Goal: Navigation & Orientation: Find specific page/section

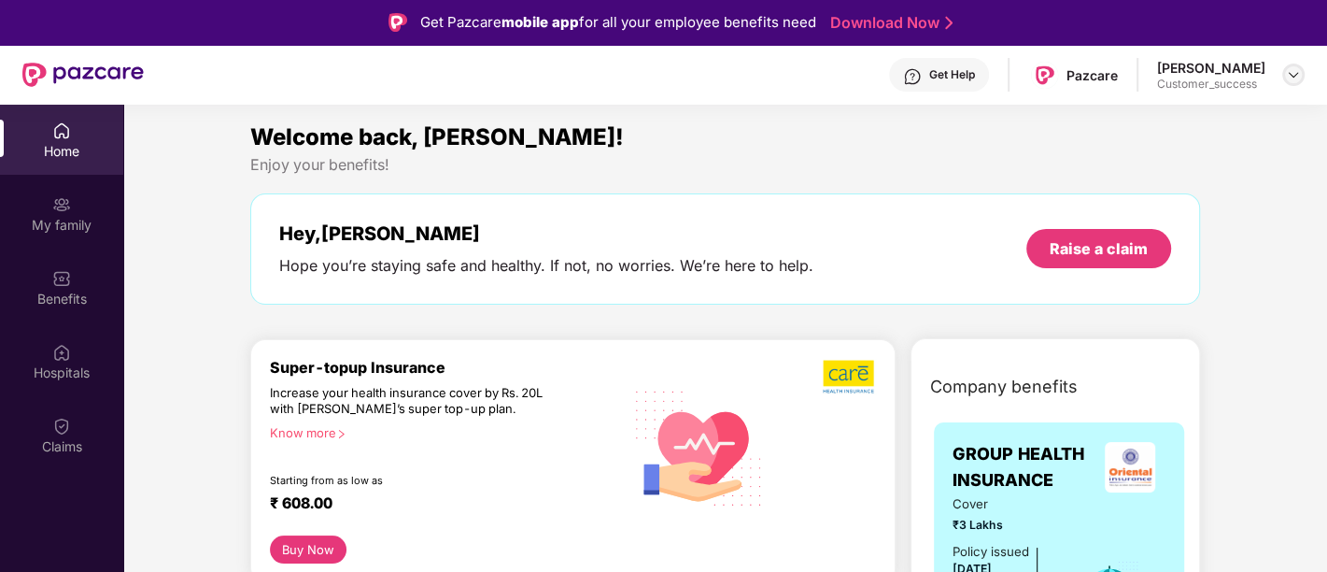
click at [1297, 83] on div at bounding box center [1293, 75] width 22 height 22
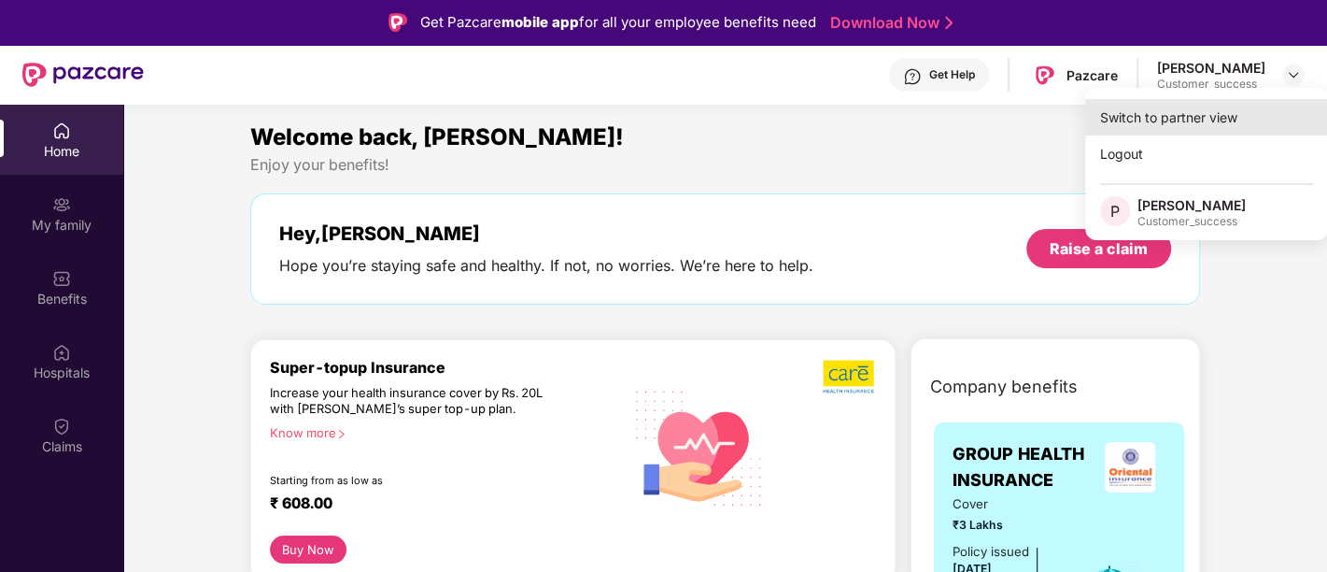
click at [1206, 130] on div "Switch to partner view" at bounding box center [1206, 117] width 243 height 36
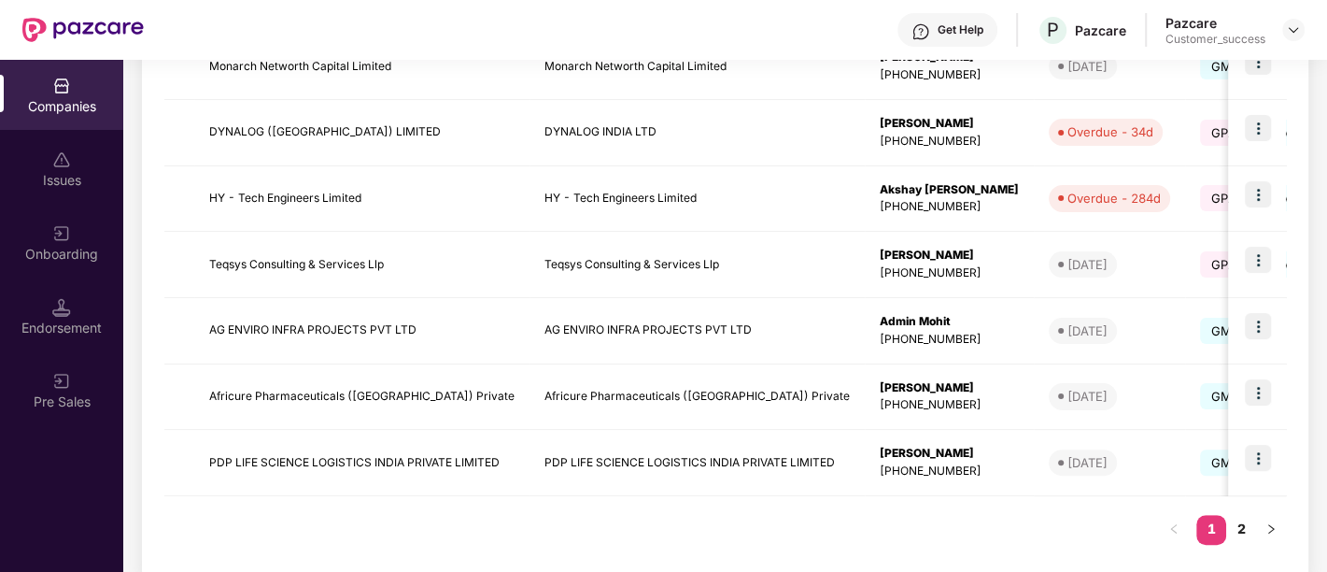
scroll to position [606, 0]
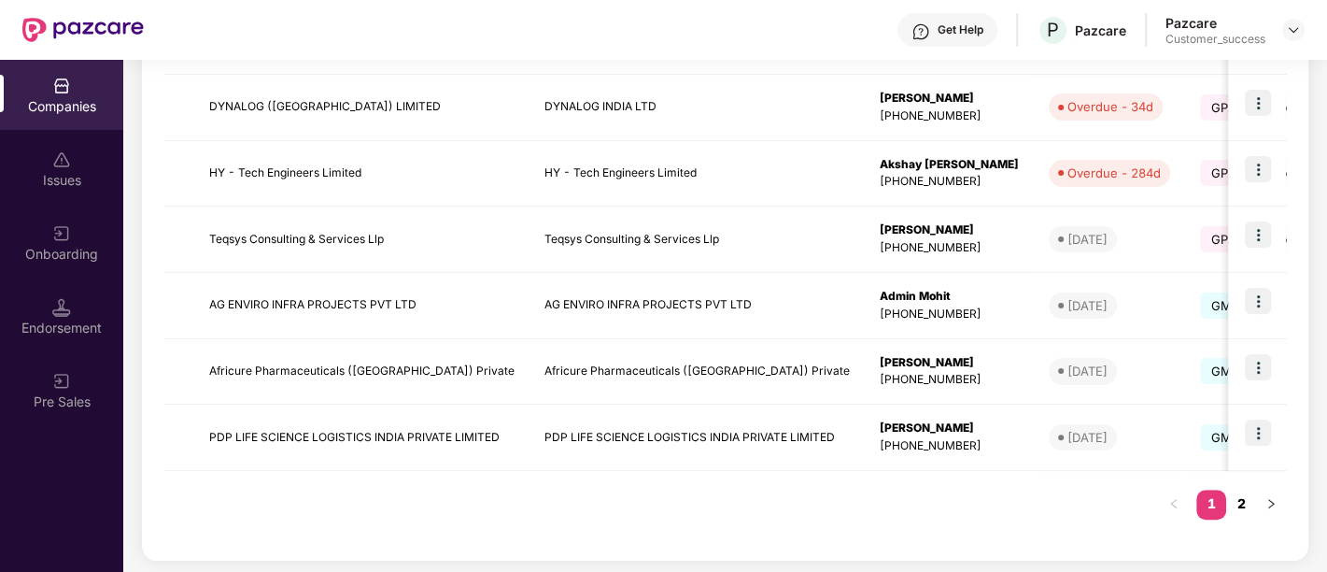
click at [1244, 505] on link "2" at bounding box center [1241, 503] width 30 height 28
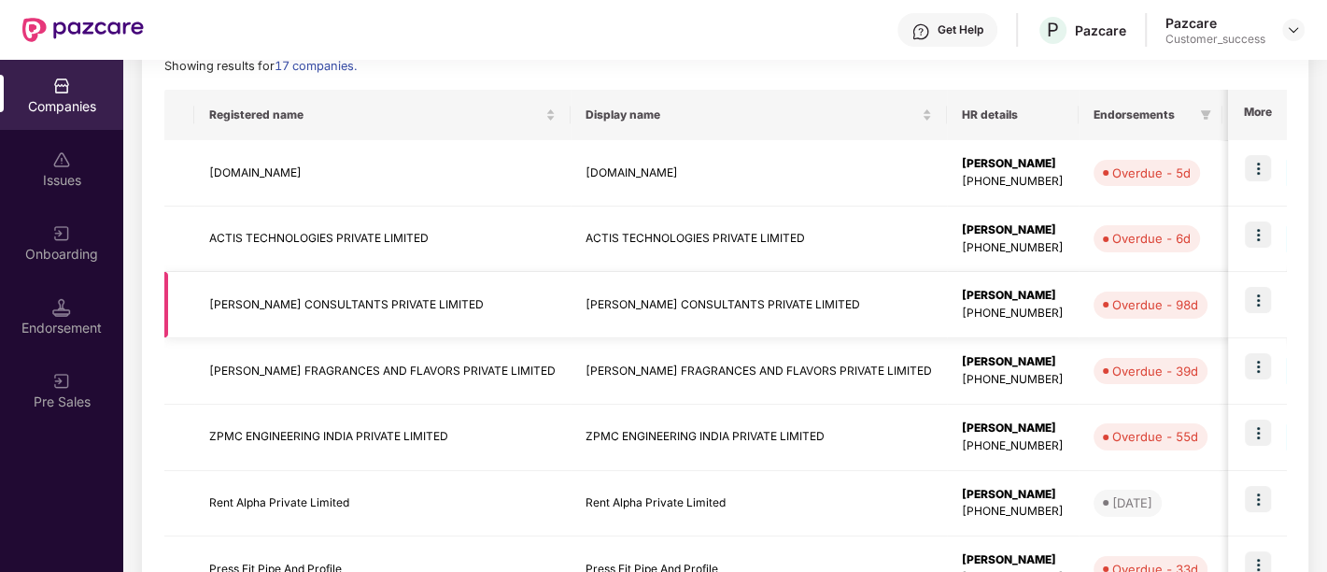
scroll to position [268, 0]
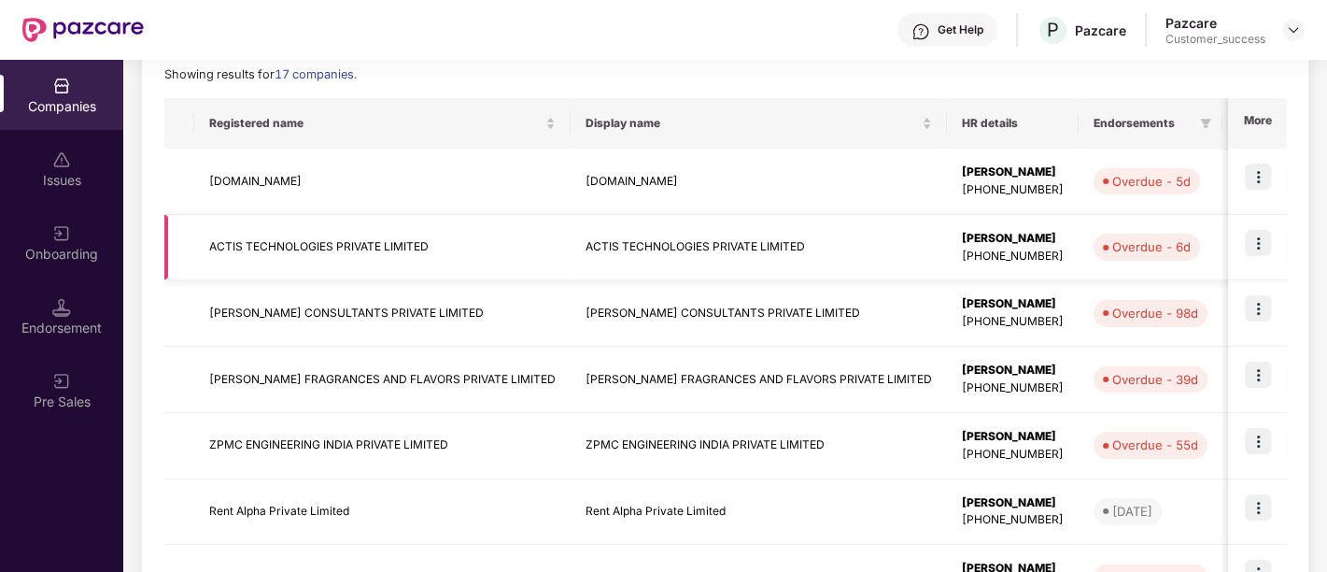
click at [1255, 248] on img at bounding box center [1258, 243] width 26 height 26
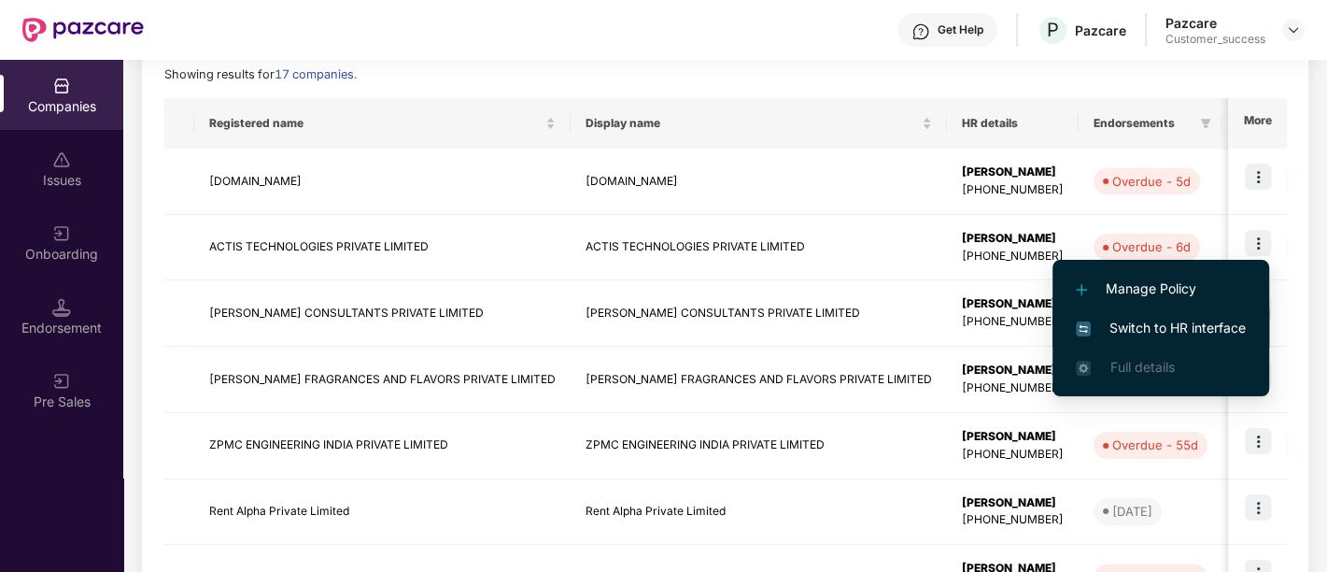
click at [1196, 325] on span "Switch to HR interface" at bounding box center [1161, 328] width 170 height 21
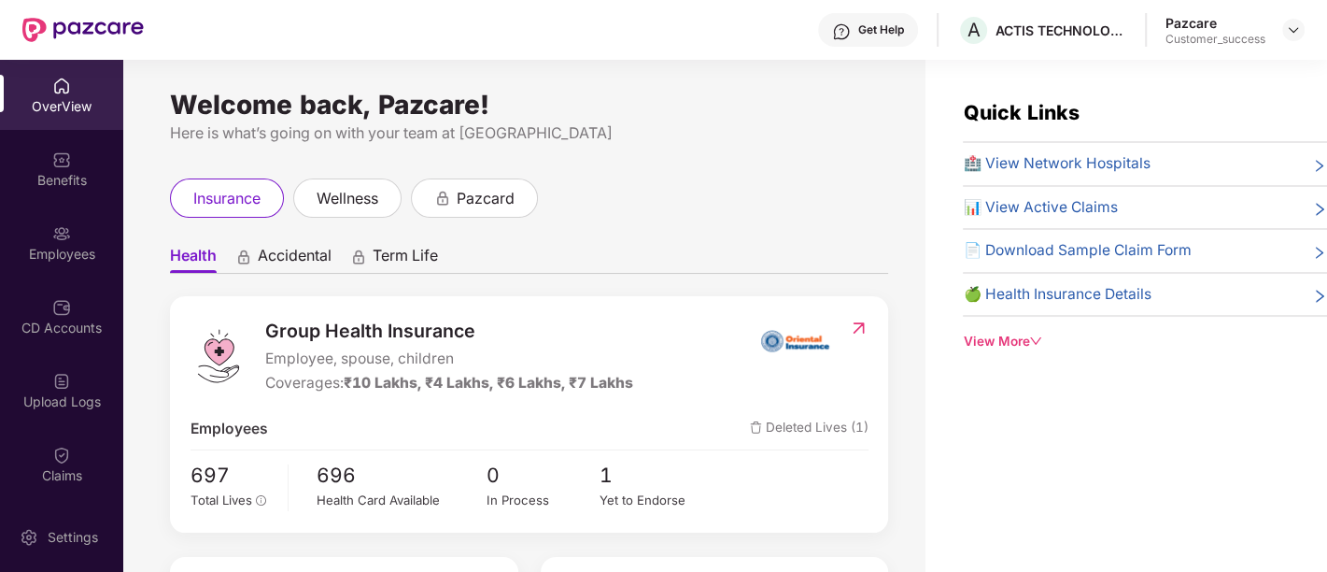
click at [62, 260] on div "Employees" at bounding box center [61, 254] width 123 height 19
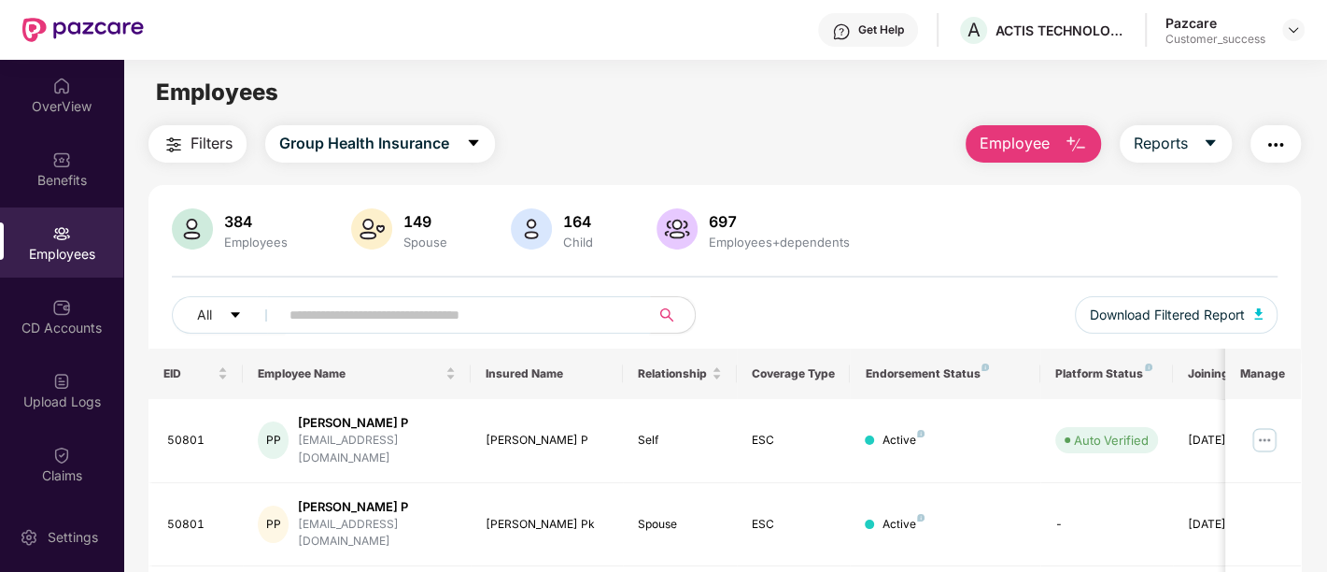
click at [368, 318] on input "text" at bounding box center [457, 315] width 335 height 28
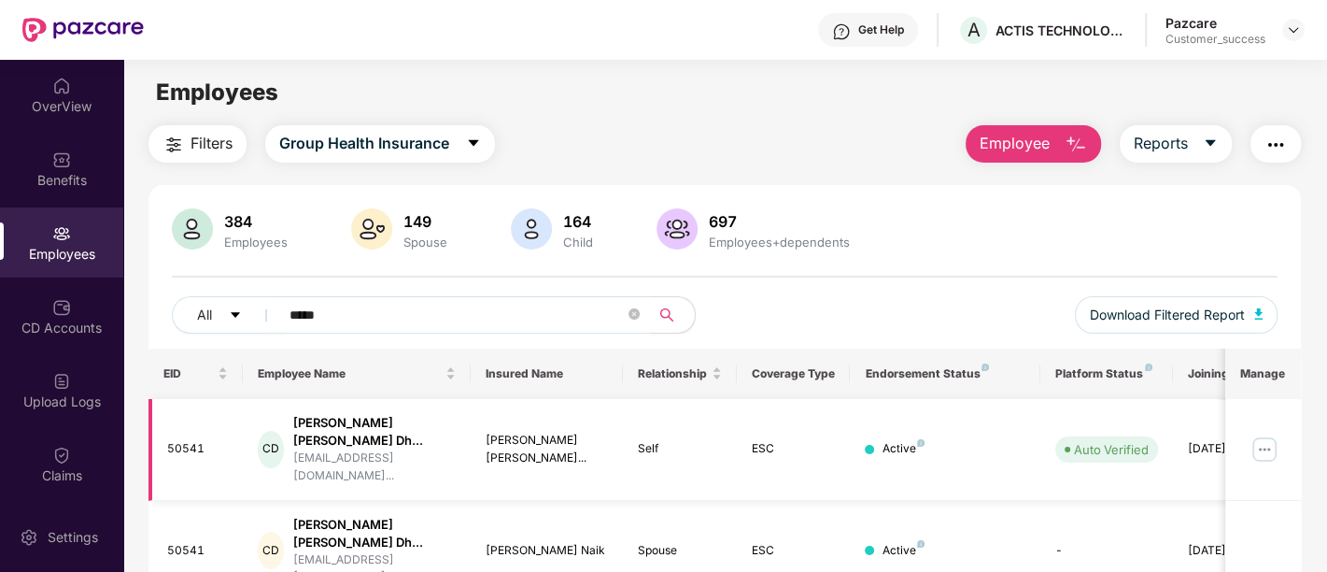
type input "*****"
click at [1263, 442] on img at bounding box center [1265, 449] width 30 height 30
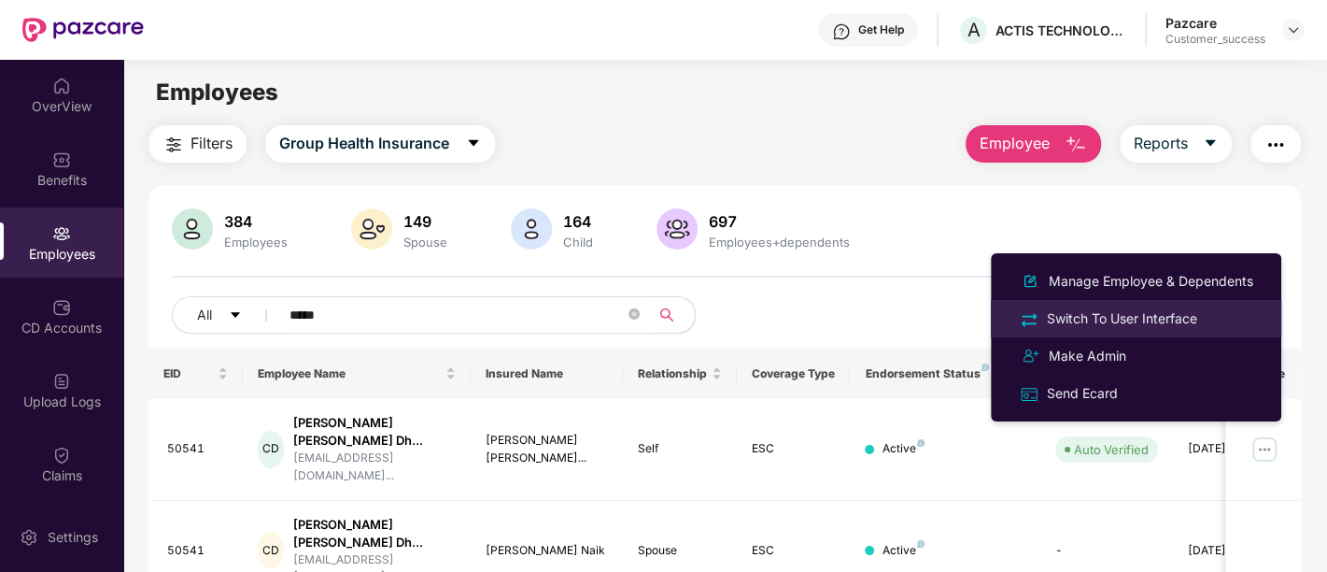
click at [1130, 308] on div "Switch To User Interface" at bounding box center [1122, 318] width 158 height 21
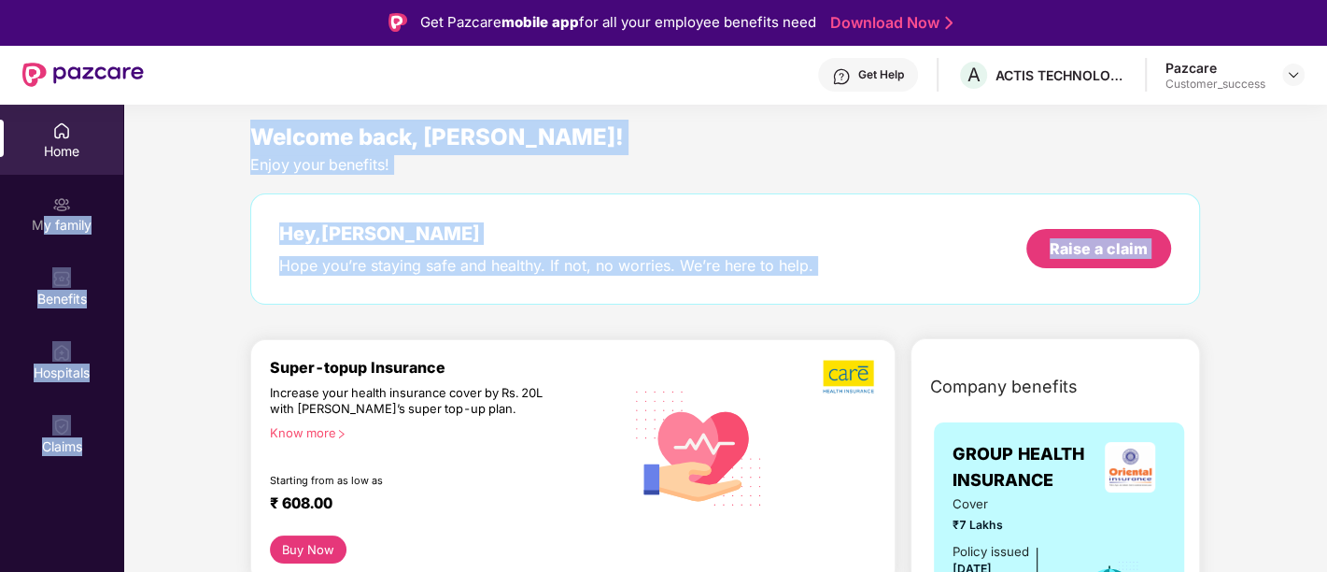
drag, startPoint x: 44, startPoint y: 215, endPoint x: 344, endPoint y: 408, distance: 356.8
click at [344, 408] on div "Home My family Benefits Hospitals Claims Welcome back, [GEOGRAPHIC_DATA]! Enjoy…" at bounding box center [663, 391] width 1327 height 572
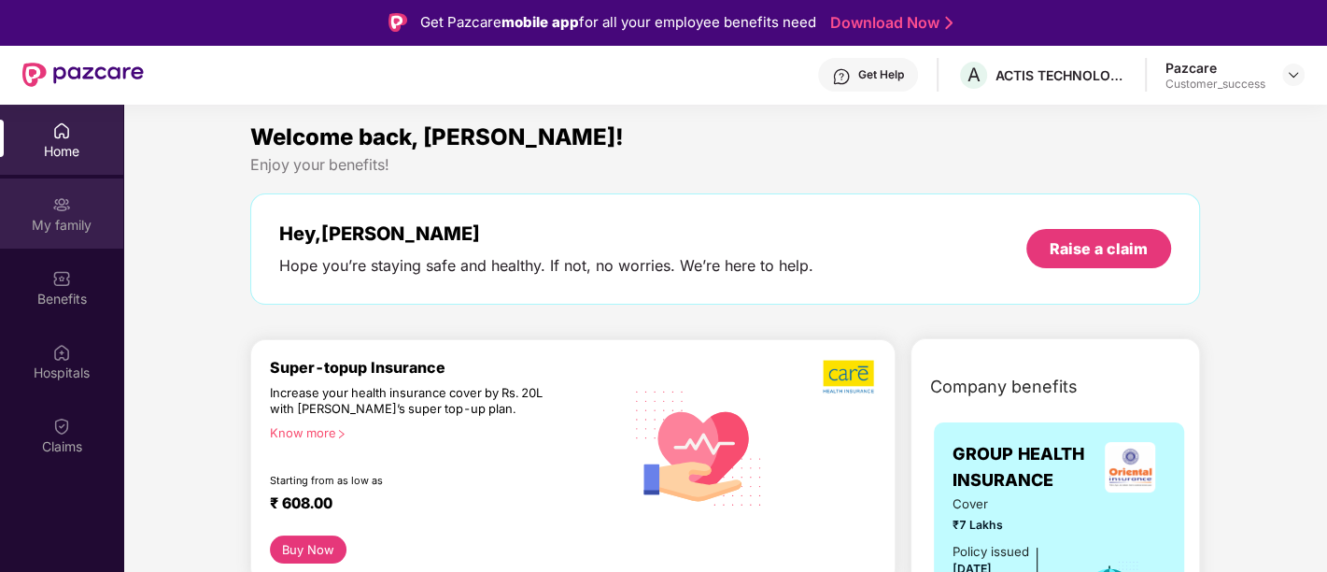
click at [83, 233] on div "My family" at bounding box center [61, 225] width 123 height 19
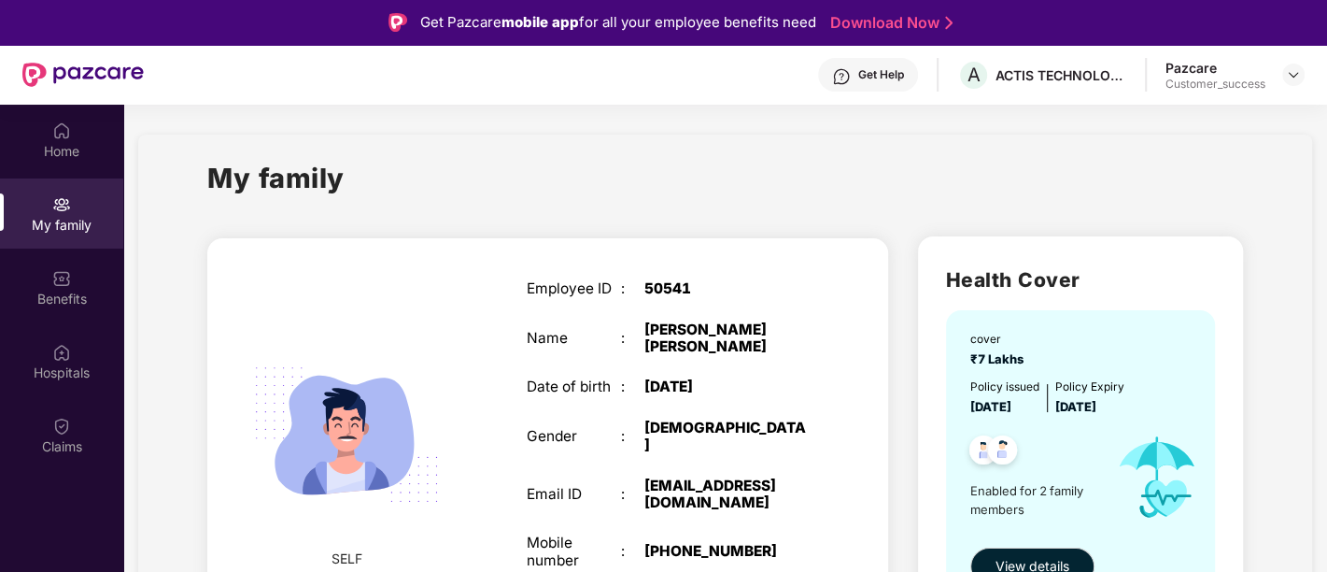
click at [786, 195] on div "My family" at bounding box center [724, 189] width 1035 height 64
click at [595, 180] on div "My family" at bounding box center [724, 189] width 1035 height 64
click at [62, 167] on div "Home" at bounding box center [61, 140] width 123 height 70
